Goal: Navigation & Orientation: Understand site structure

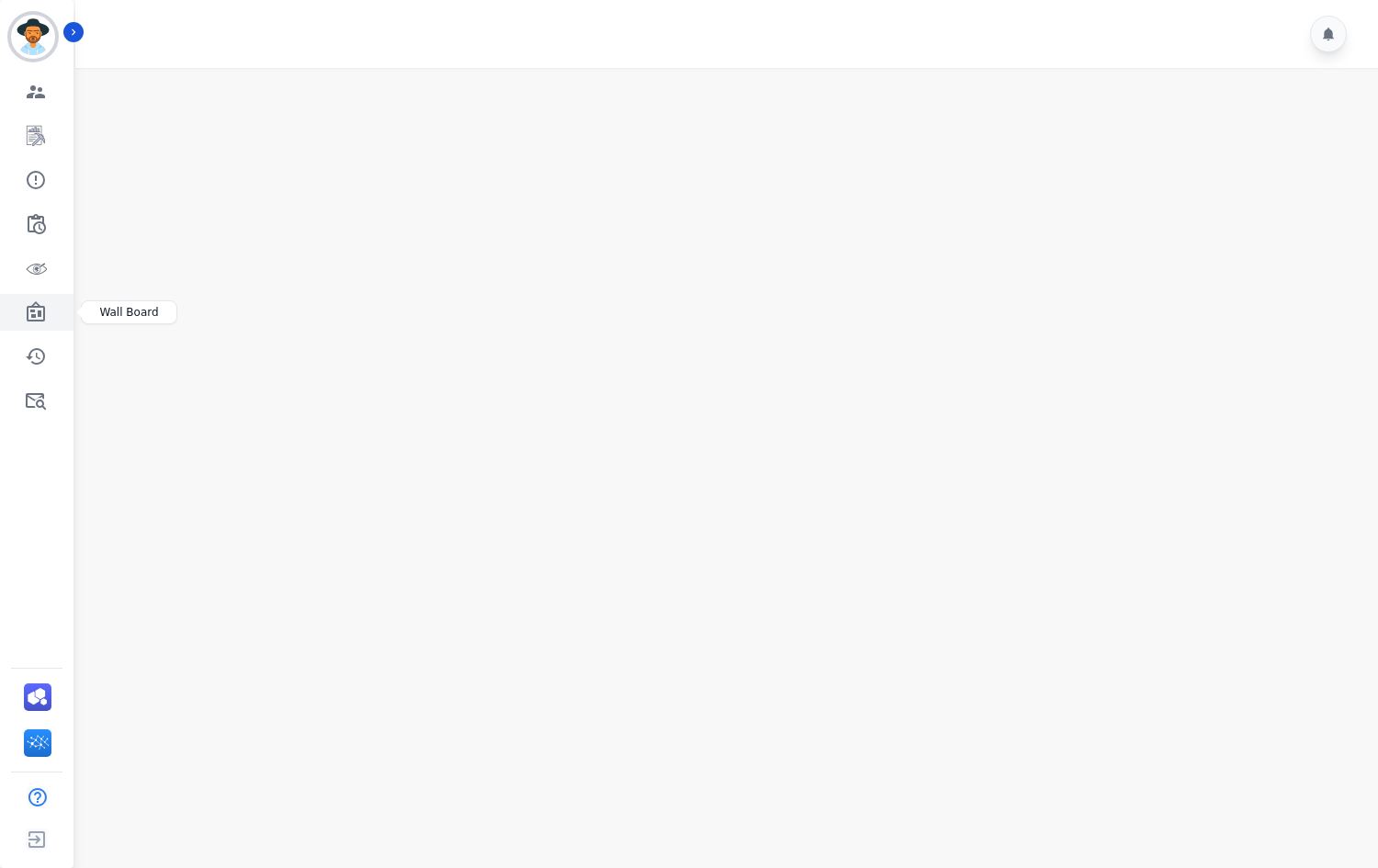
click at [36, 315] on icon "Sidebar" at bounding box center [35, 312] width 22 height 22
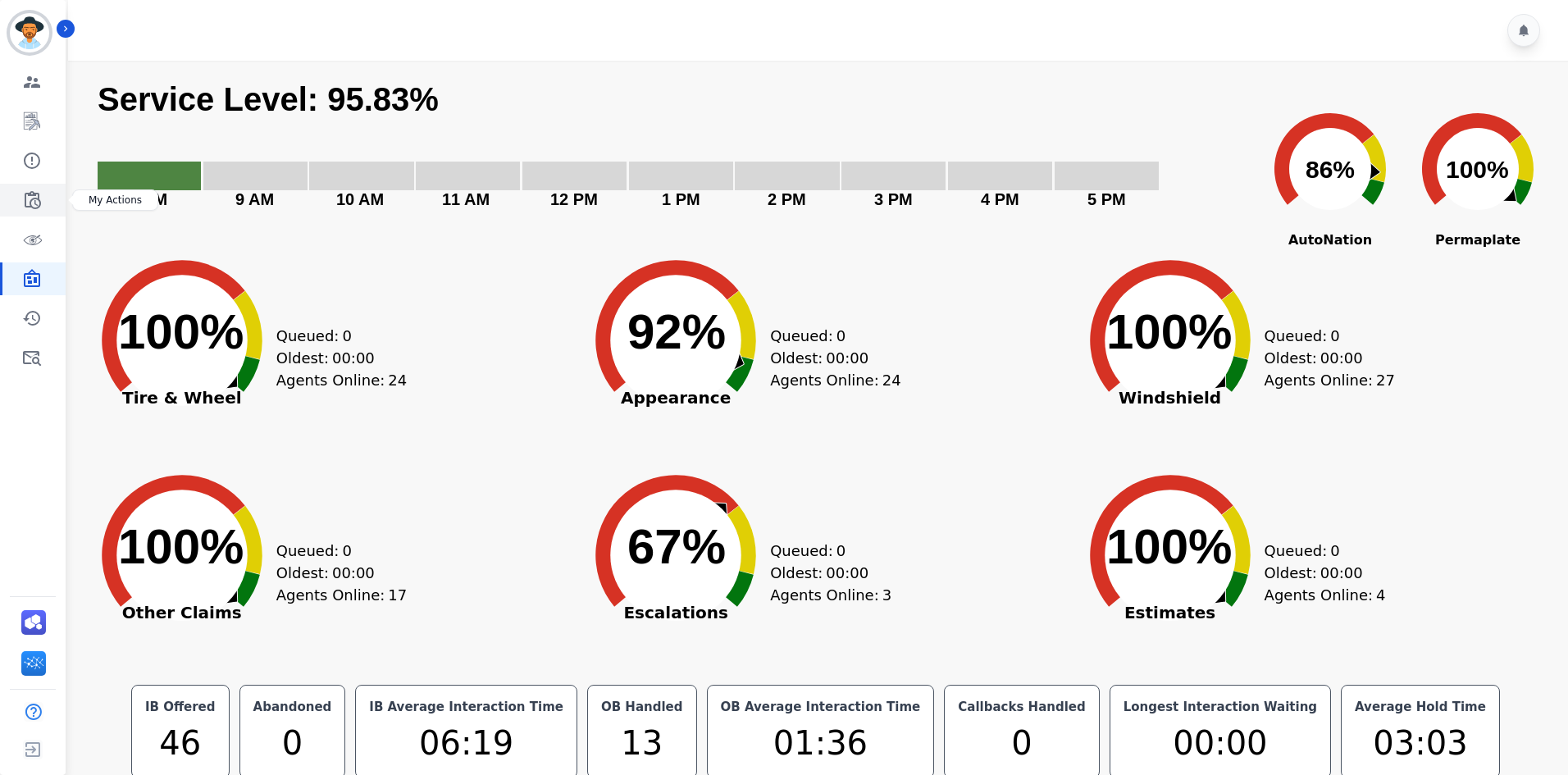
click at [21, 215] on link "Sidebar" at bounding box center [34, 200] width 63 height 32
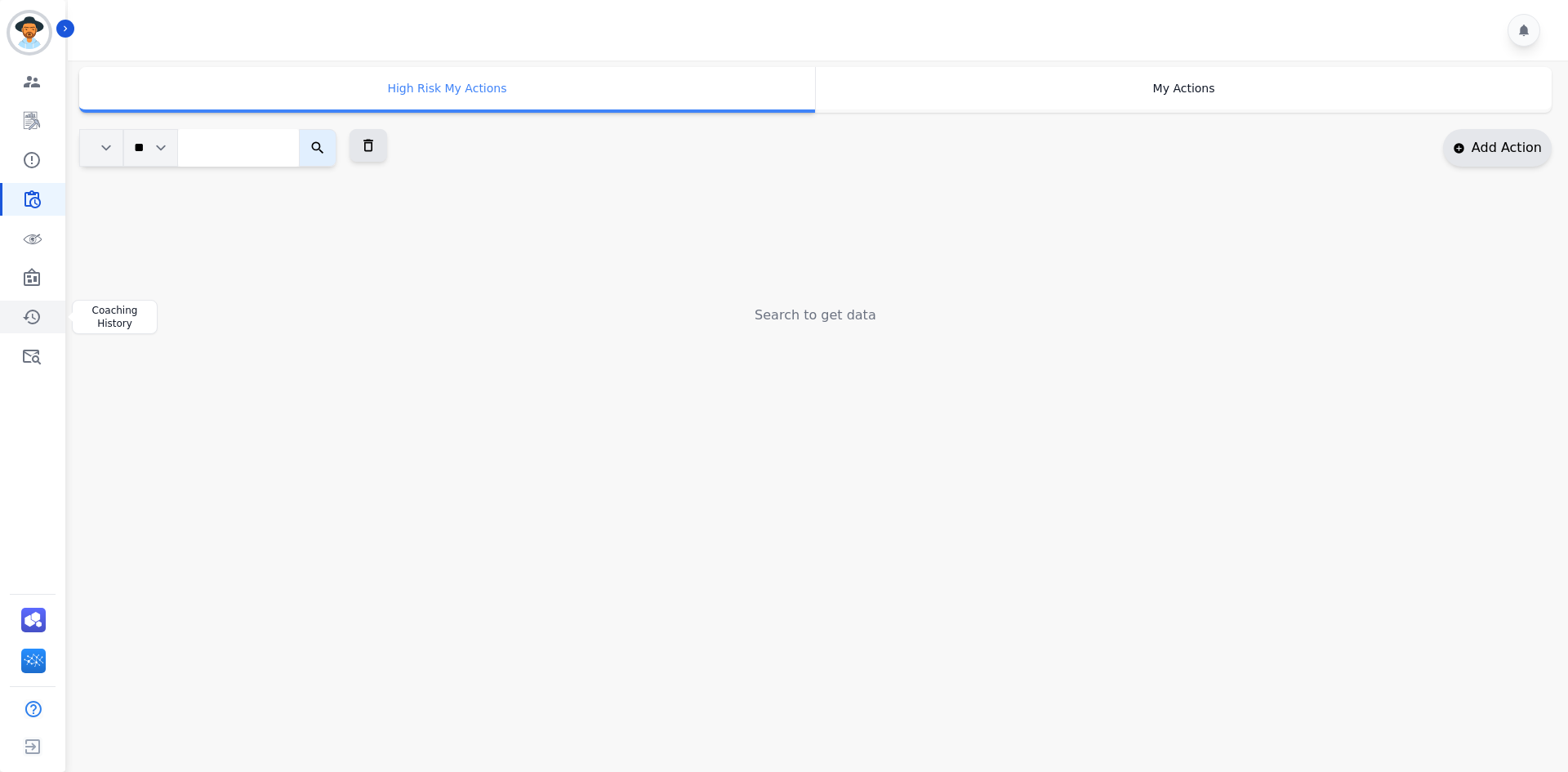
click at [30, 301] on link "Sidebar" at bounding box center [34, 317] width 63 height 32
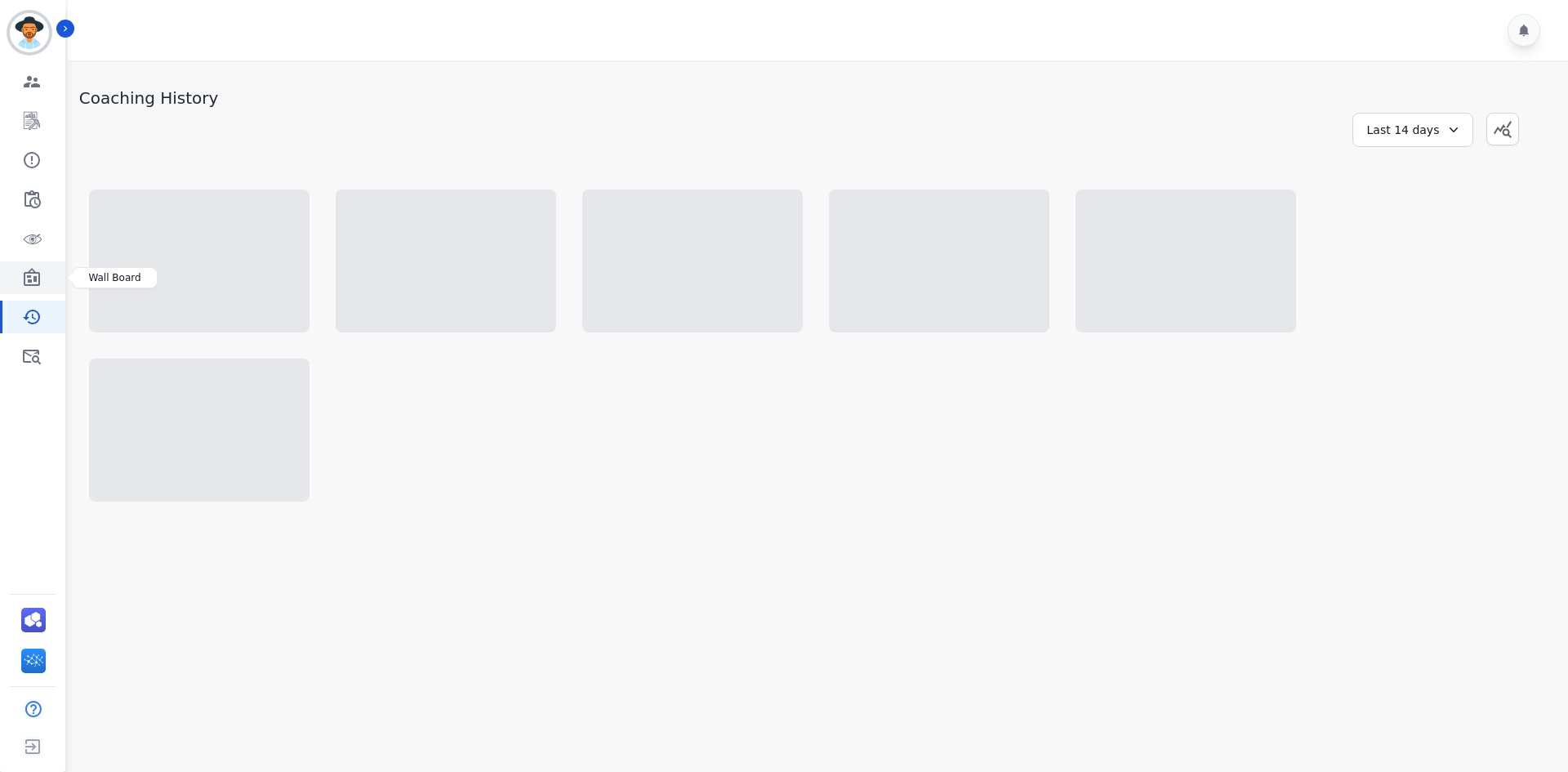
click at [31, 277] on icon "Sidebar" at bounding box center [31, 277] width 17 height 18
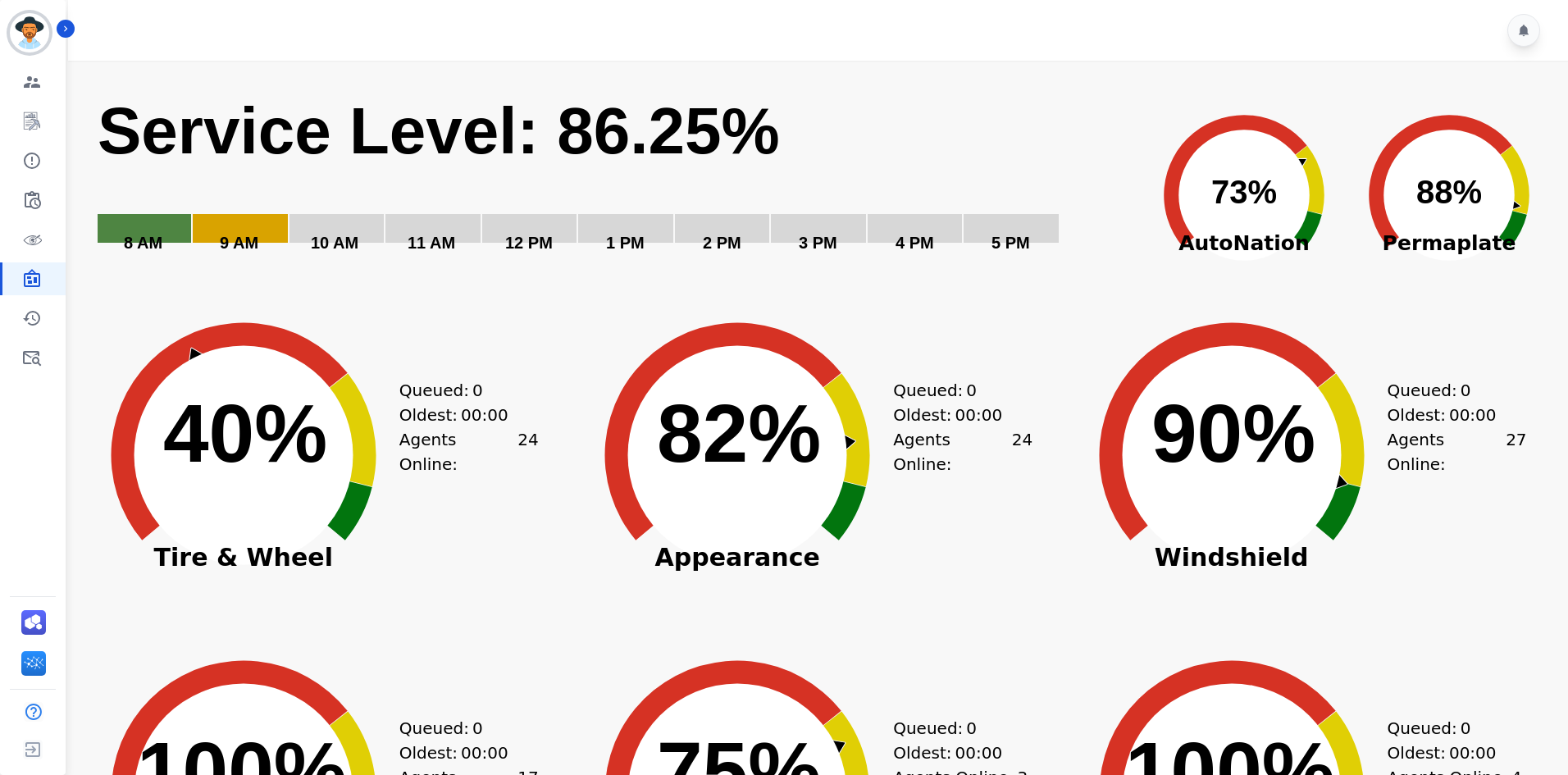
click at [1563, 95] on div "Created with Highcharts 10.3.3 Service Level: 86.25% 5 PM 4 PM 3 PM 2 PM 1 PM 1…" at bounding box center [816, 651] width 1505 height 1180
